Goal: Information Seeking & Learning: Learn about a topic

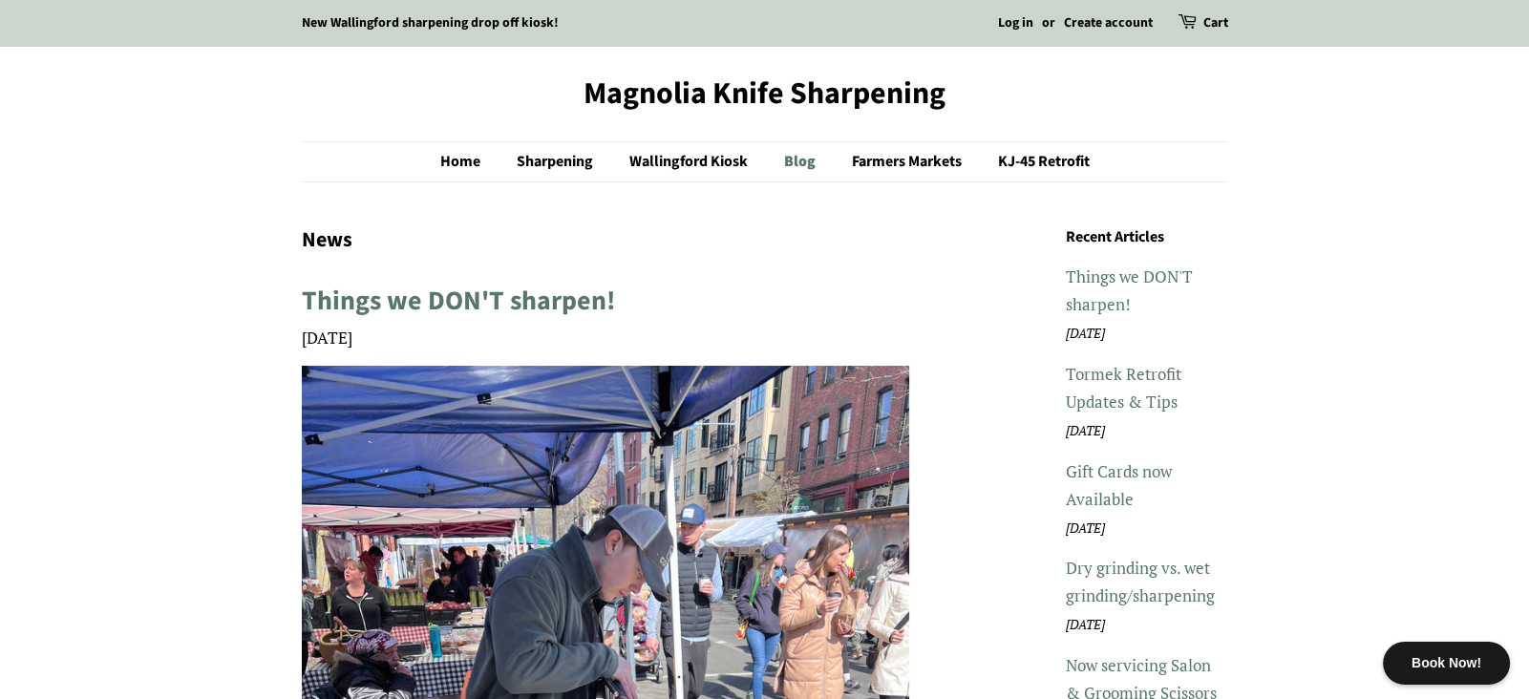
click at [805, 165] on link "Blog" at bounding box center [802, 161] width 65 height 39
click at [804, 164] on link "Blog" at bounding box center [802, 161] width 65 height 39
drag, startPoint x: 1092, startPoint y: 297, endPoint x: 1419, endPoint y: 170, distance: 351.3
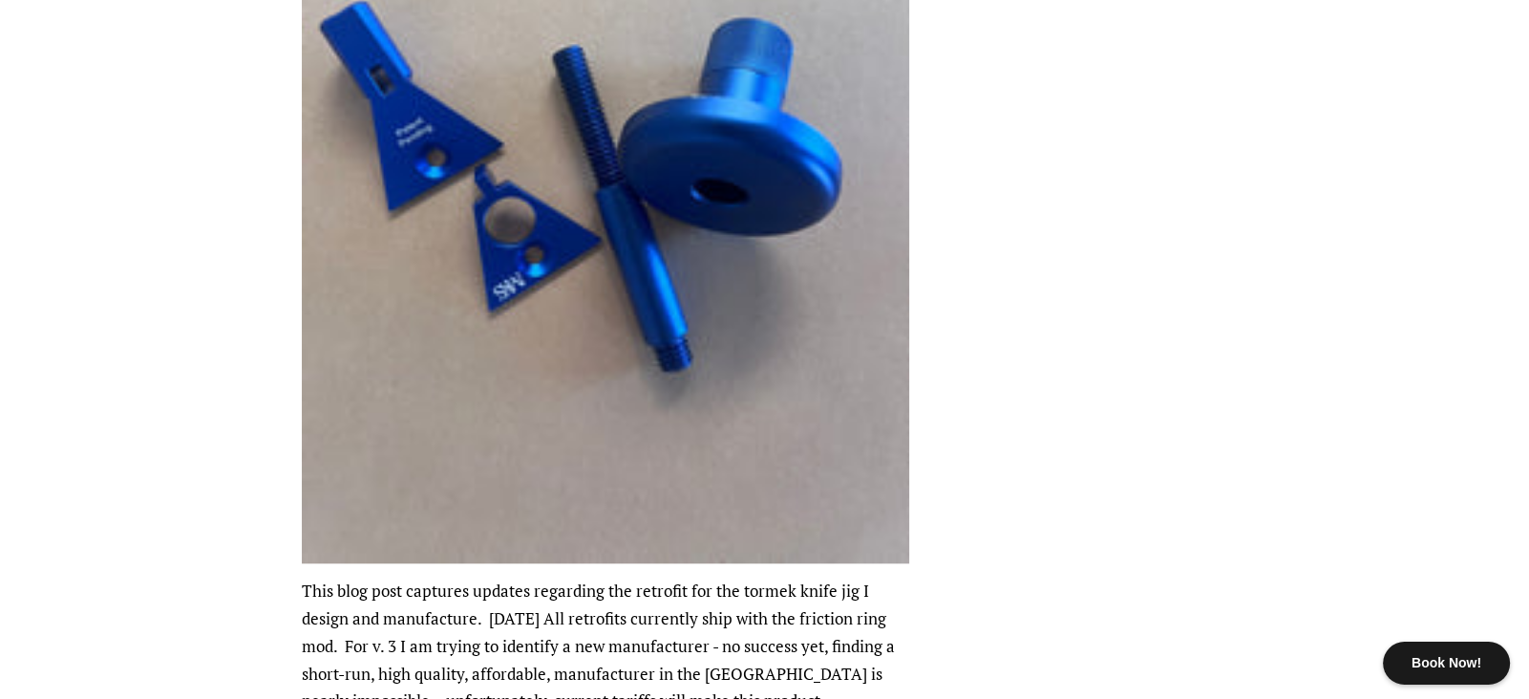
scroll to position [1054, 0]
